Goal: Information Seeking & Learning: Learn about a topic

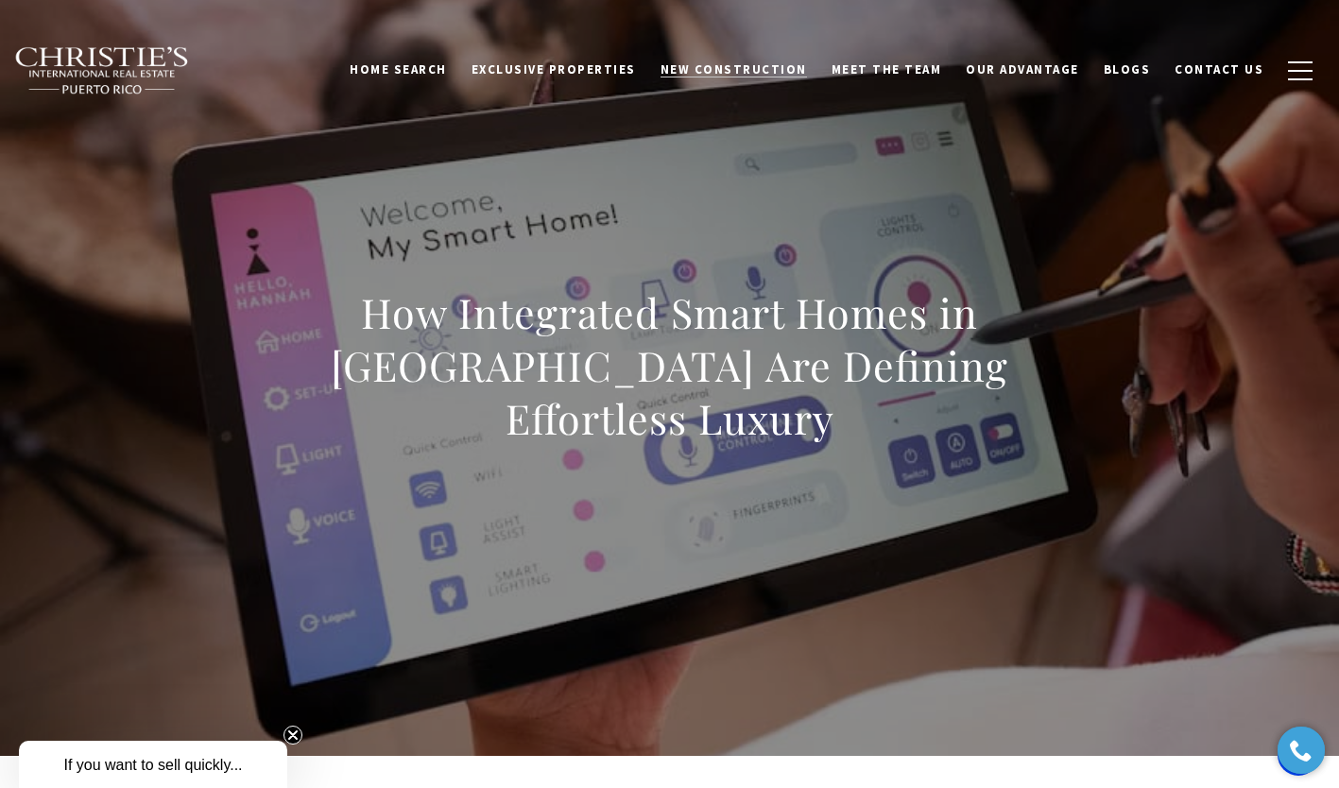
click at [765, 71] on span "New Construction" at bounding box center [734, 69] width 146 height 16
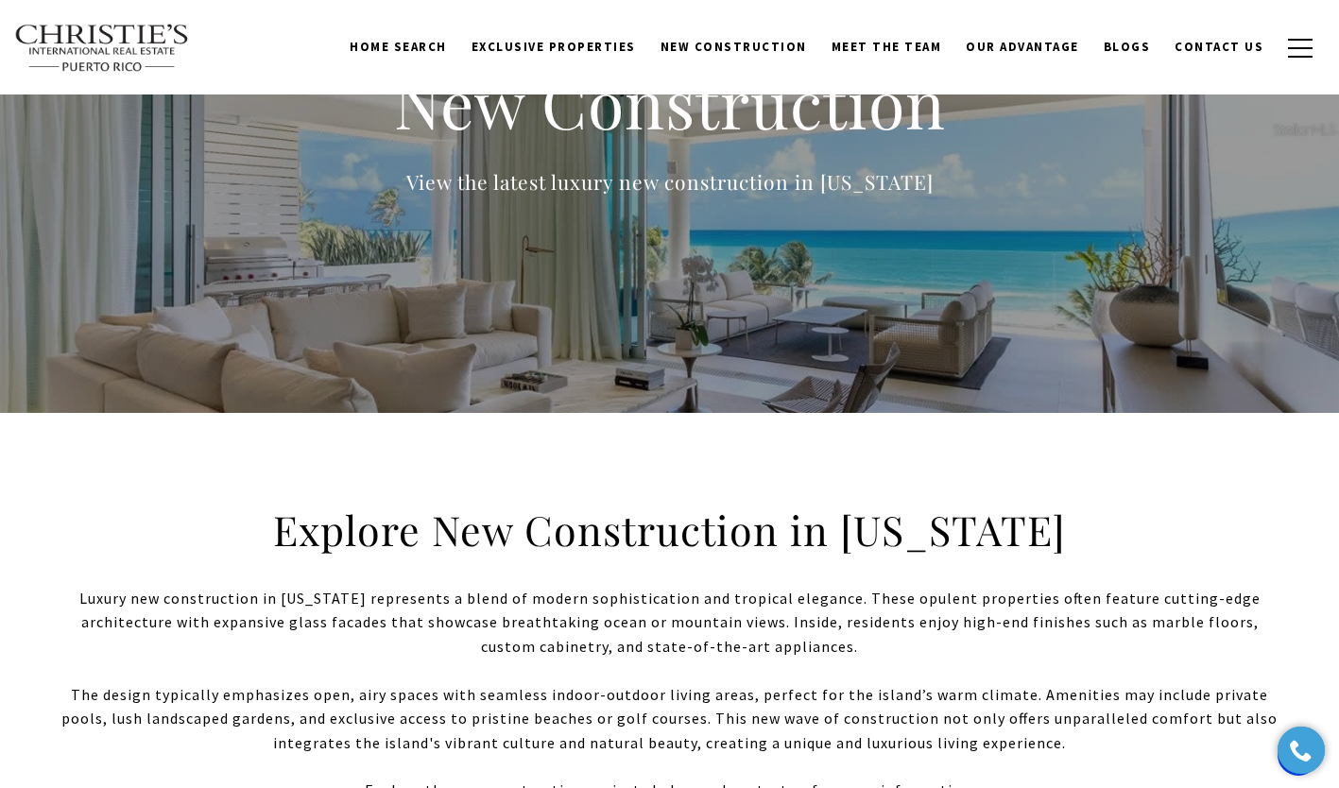
scroll to position [144, 0]
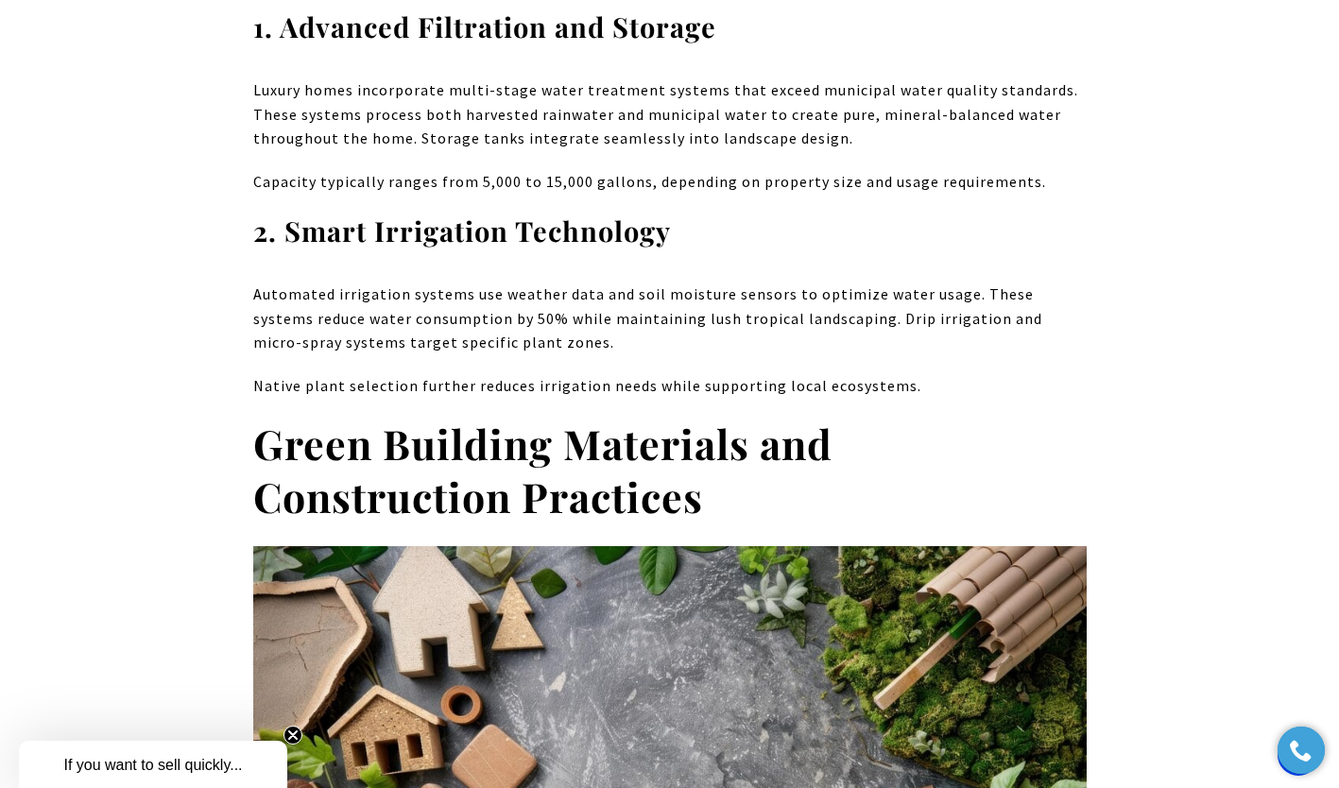
scroll to position [4683, 0]
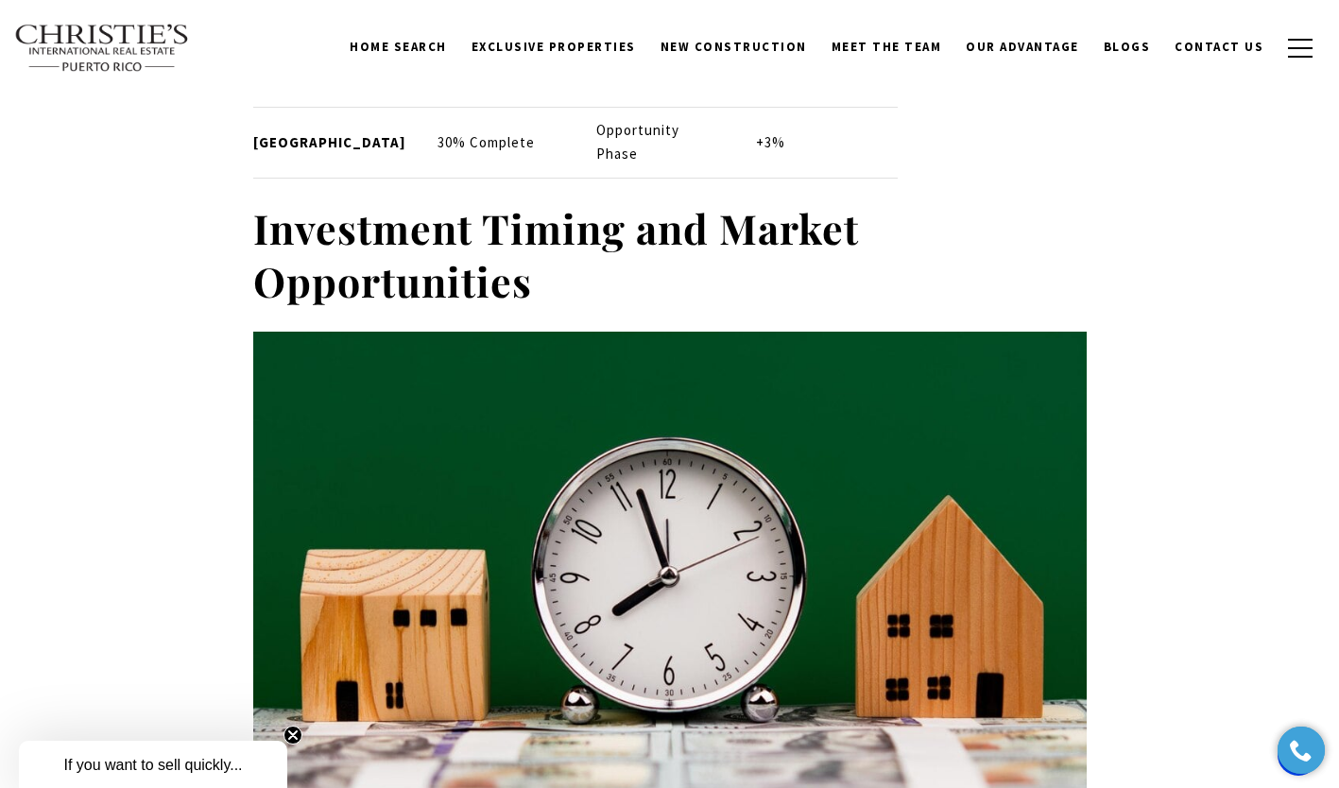
scroll to position [7022, 0]
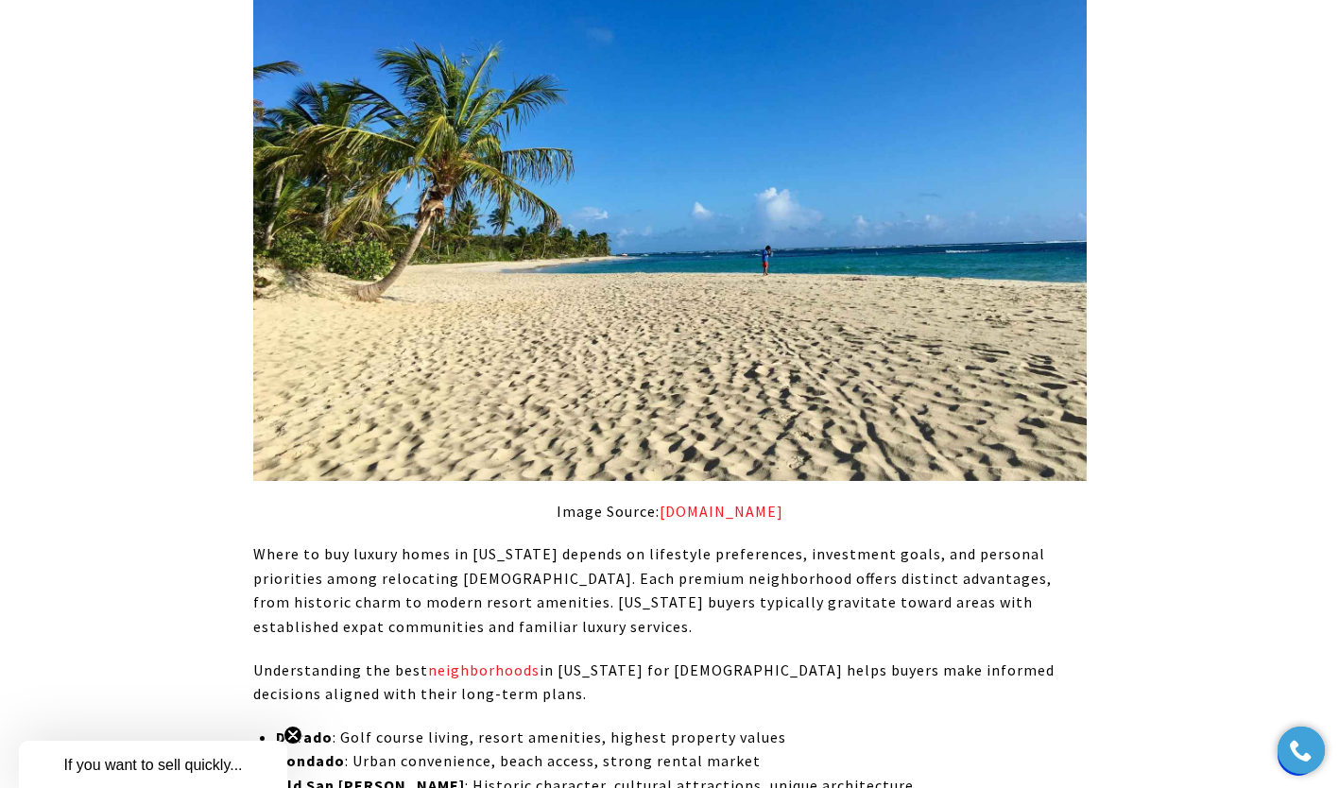
scroll to position [7932, 0]
